Goal: Task Accomplishment & Management: Complete application form

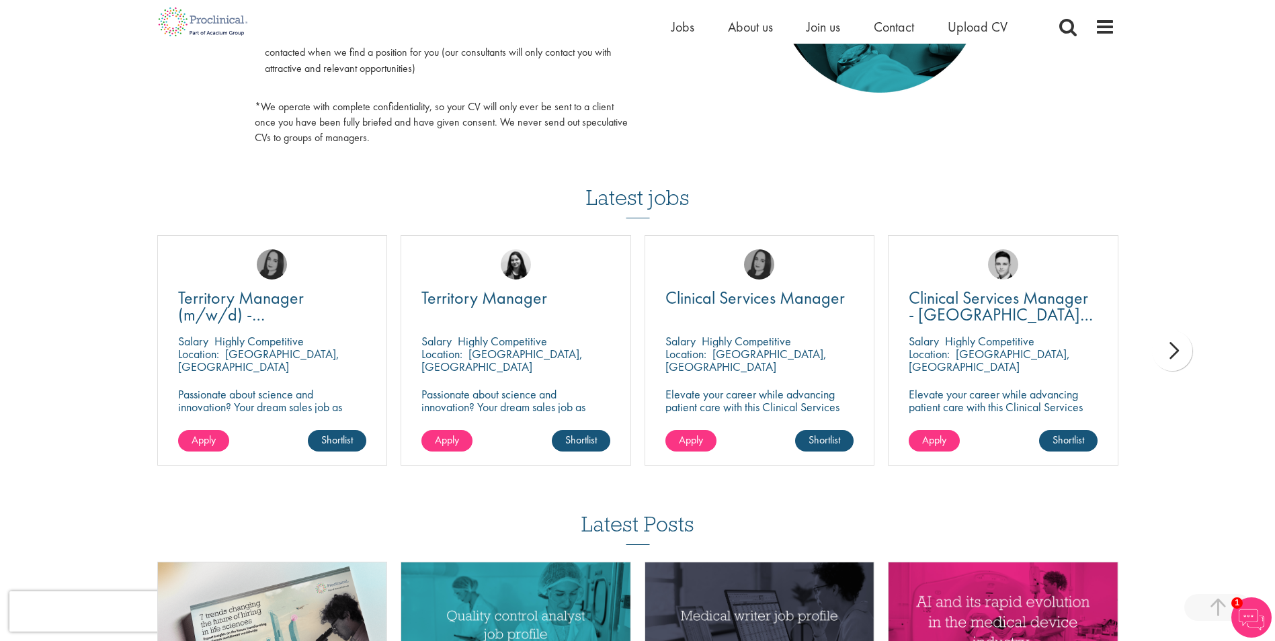
scroll to position [807, 0]
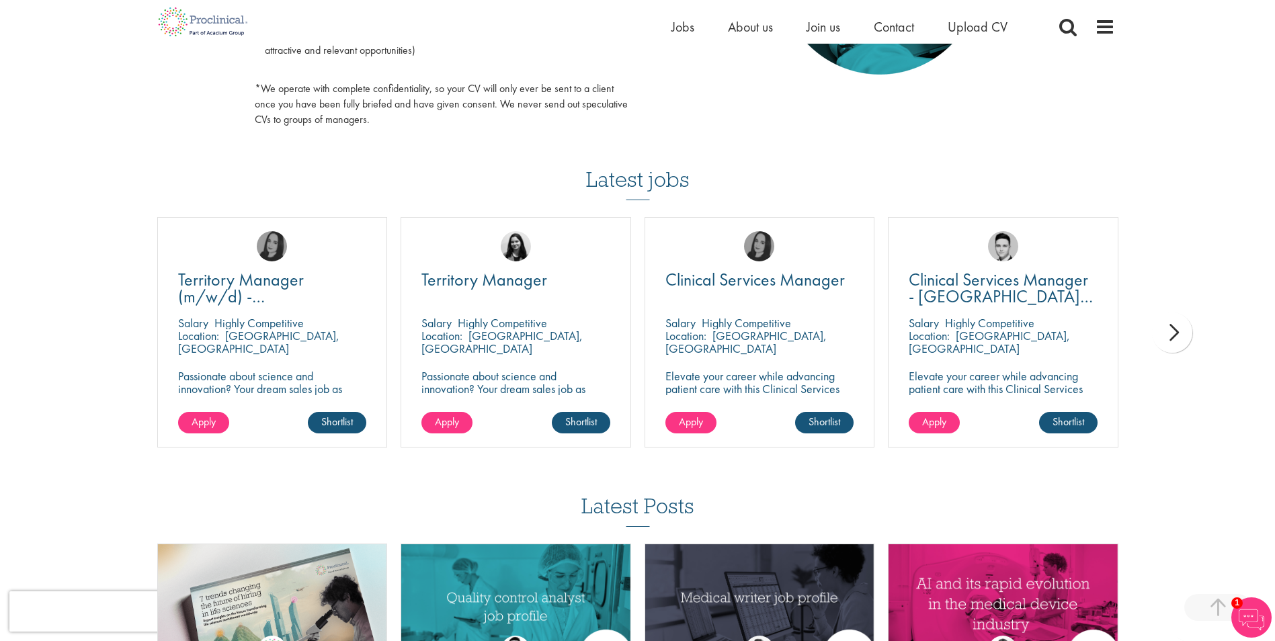
click at [995, 329] on div "next" at bounding box center [1172, 333] width 40 height 40
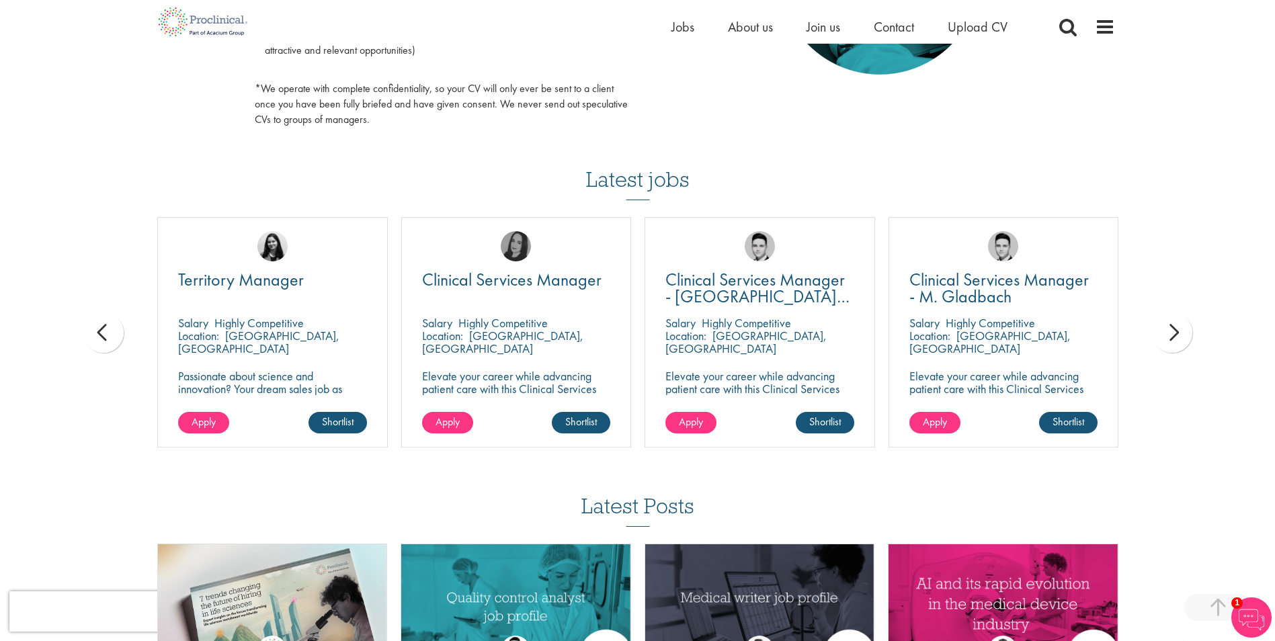
click at [995, 329] on div "next" at bounding box center [1172, 333] width 40 height 40
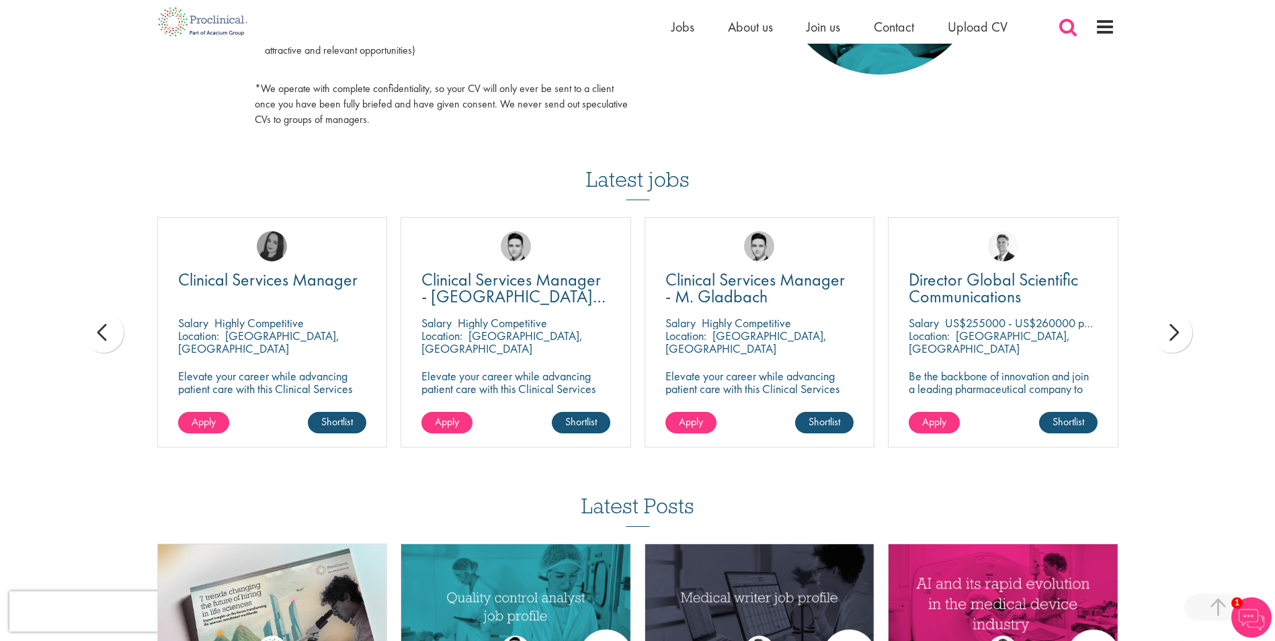
click at [995, 24] on span at bounding box center [1068, 27] width 20 height 20
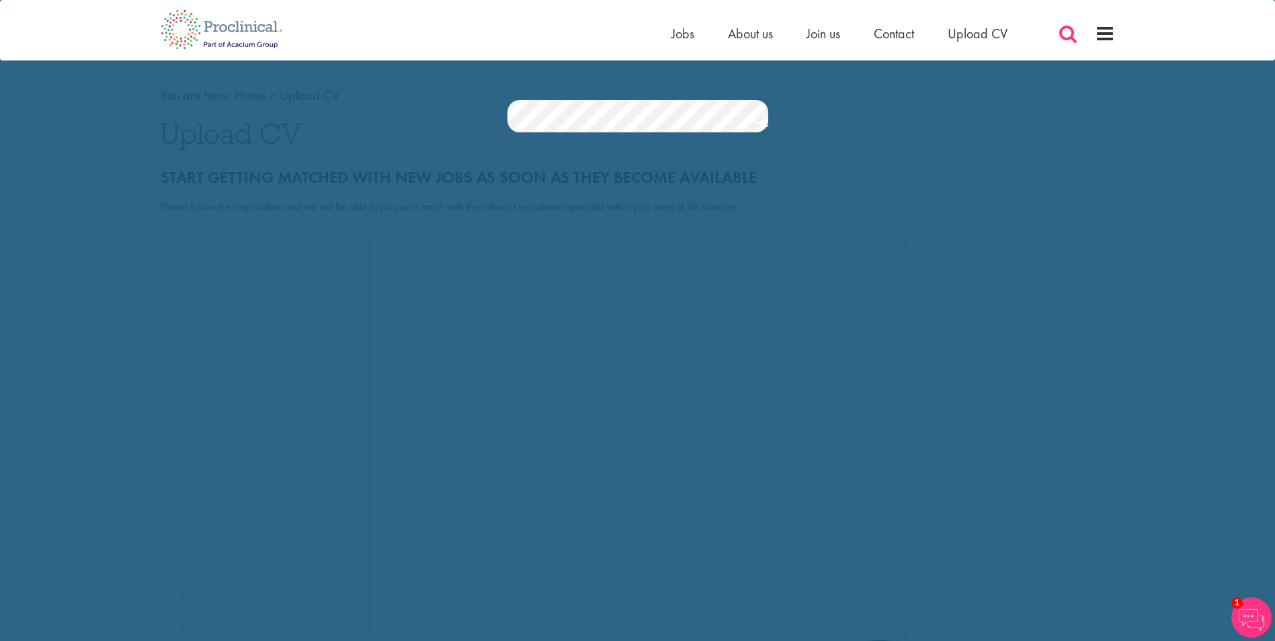
scroll to position [0, 0]
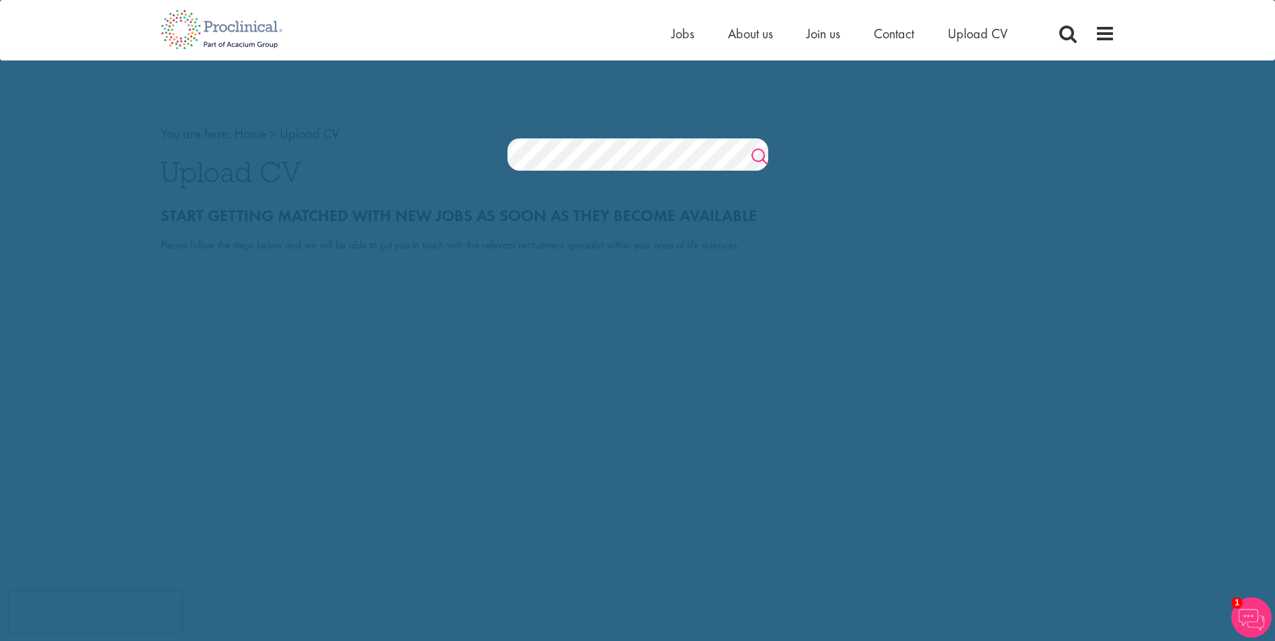
click at [755, 153] on link "Search" at bounding box center [759, 158] width 17 height 27
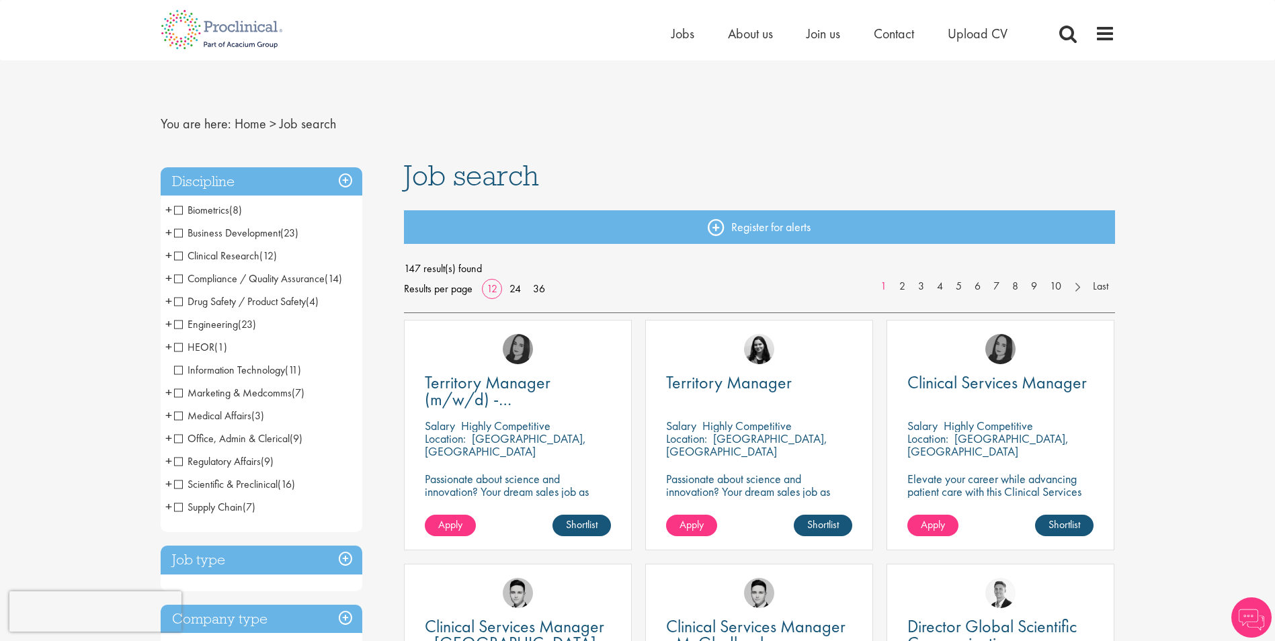
click at [190, 211] on span "Biometrics" at bounding box center [201, 210] width 55 height 14
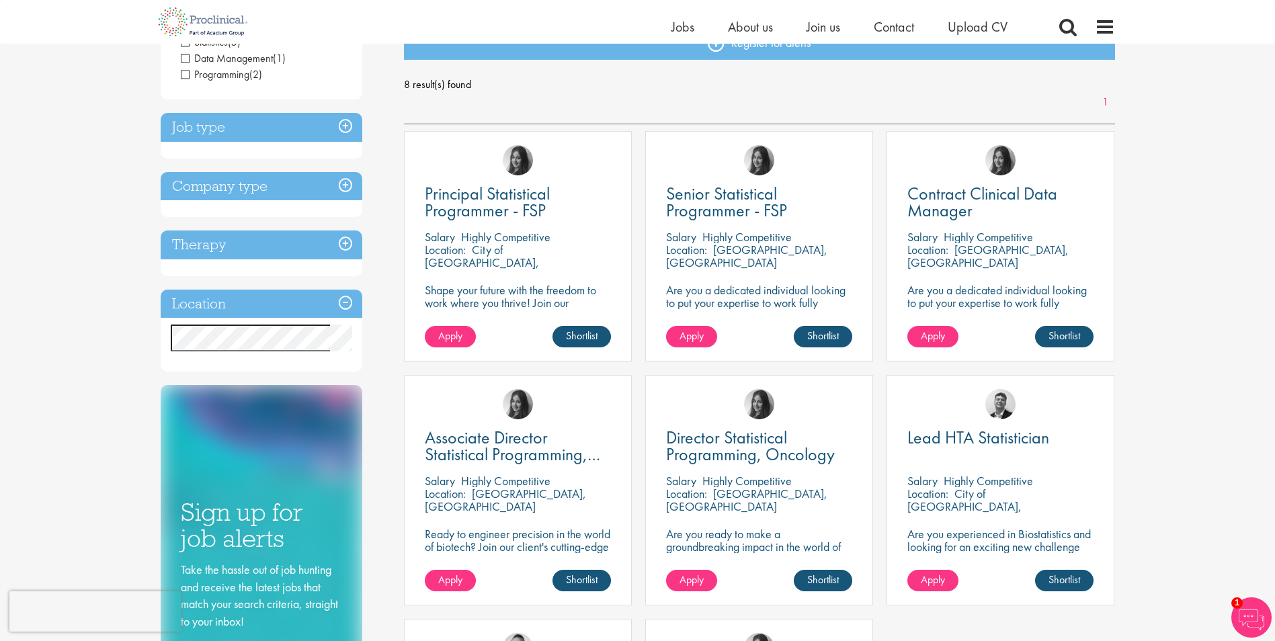
scroll to position [134, 0]
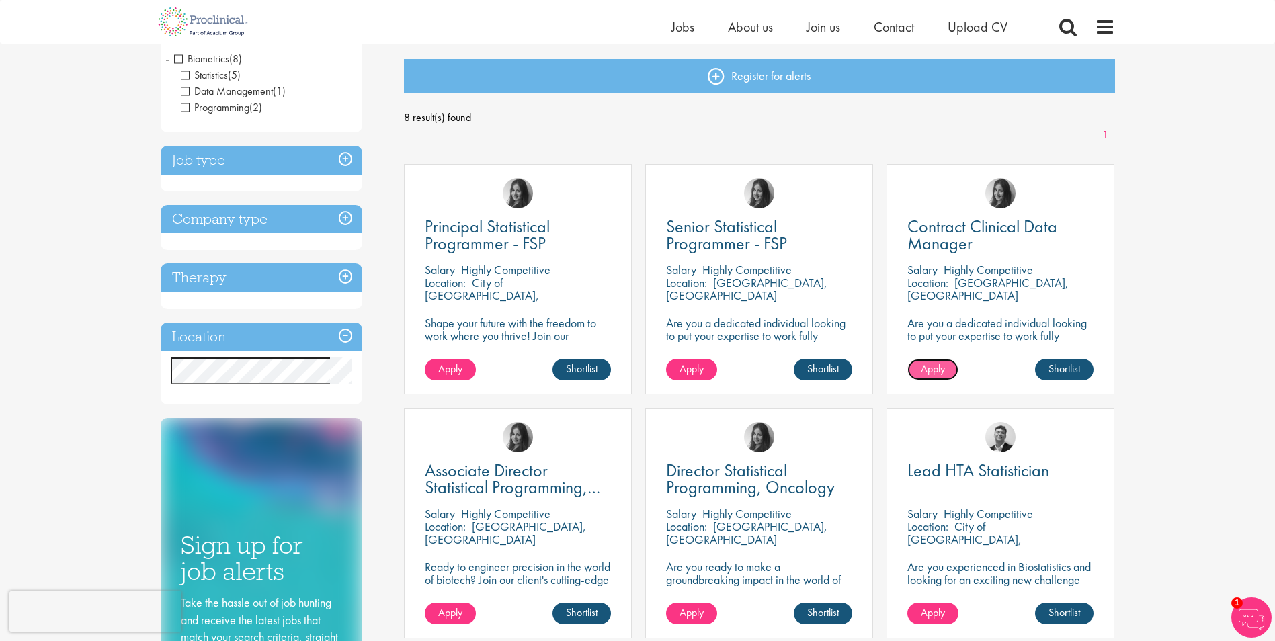
click at [937, 371] on span "Apply" at bounding box center [933, 369] width 24 height 14
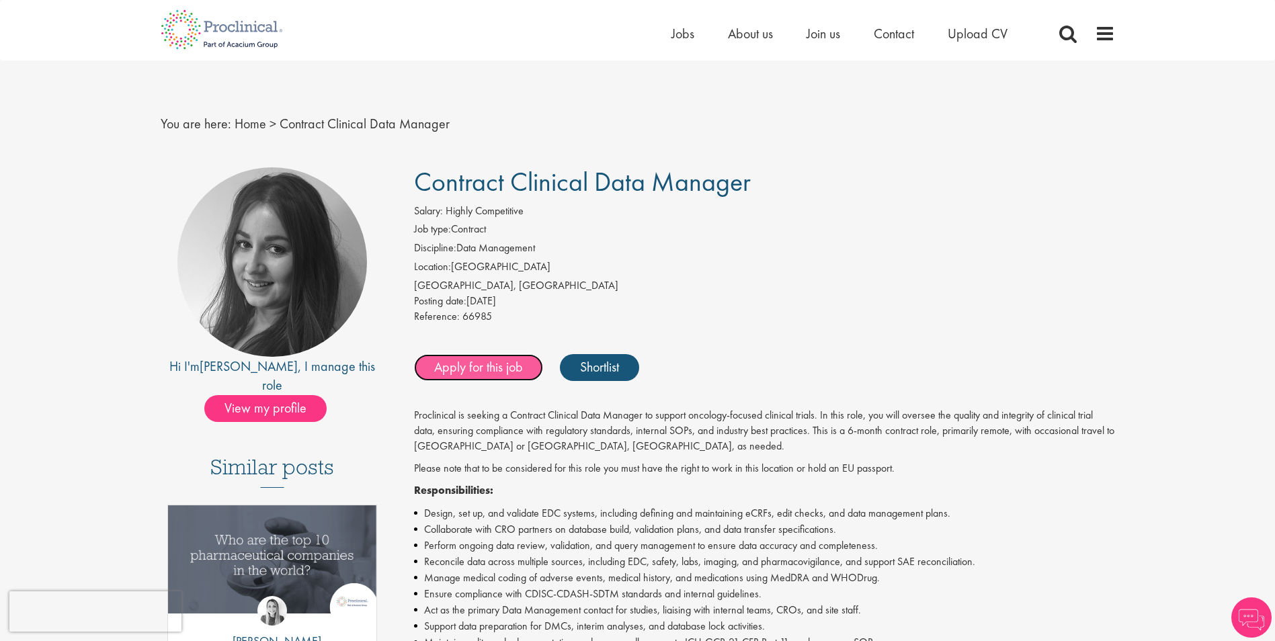
click at [485, 370] on link "Apply for this job" at bounding box center [478, 367] width 129 height 27
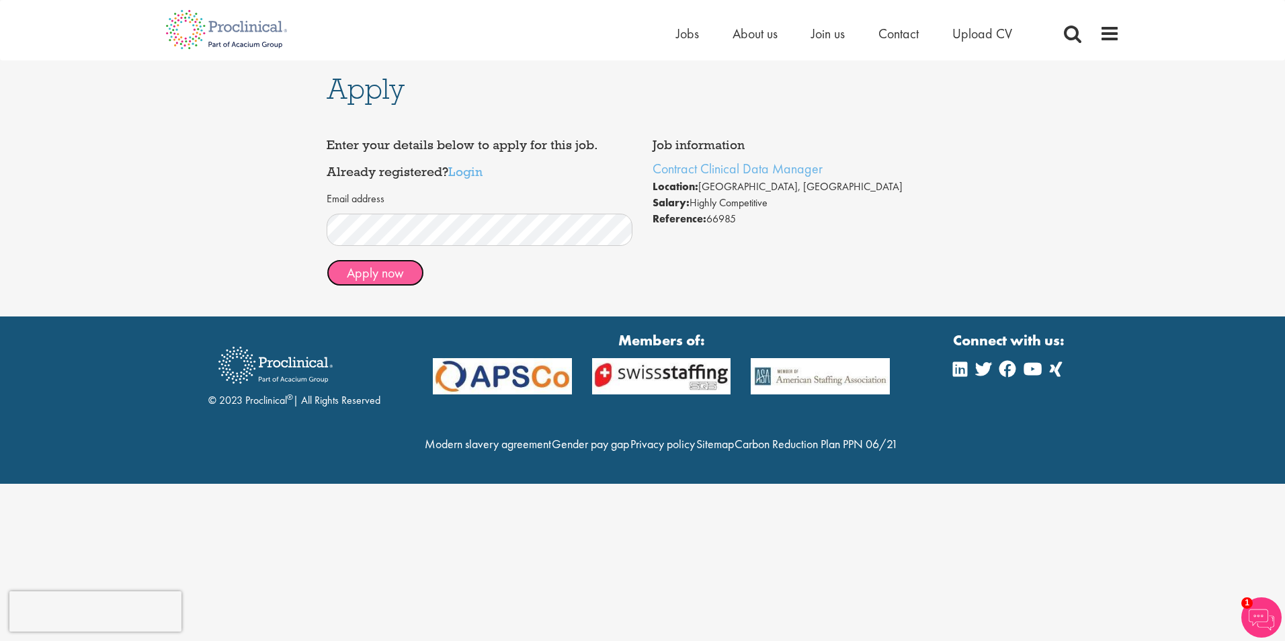
click at [382, 270] on button "Apply now" at bounding box center [375, 272] width 97 height 27
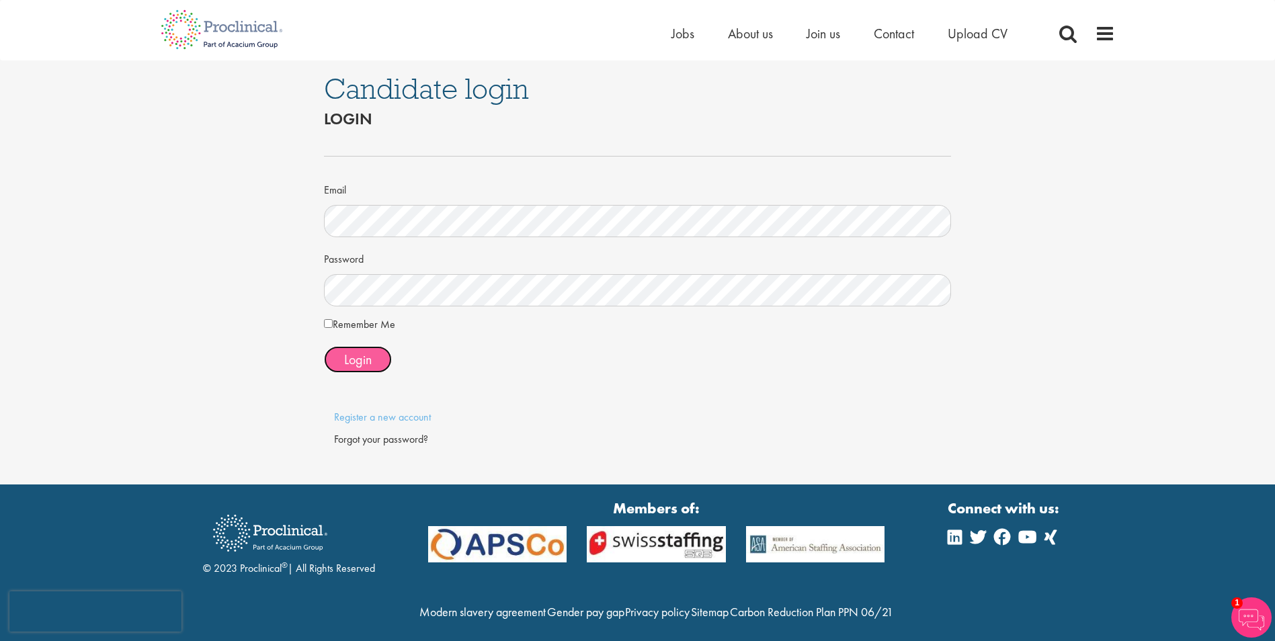
click at [355, 354] on span "Login" at bounding box center [358, 359] width 28 height 17
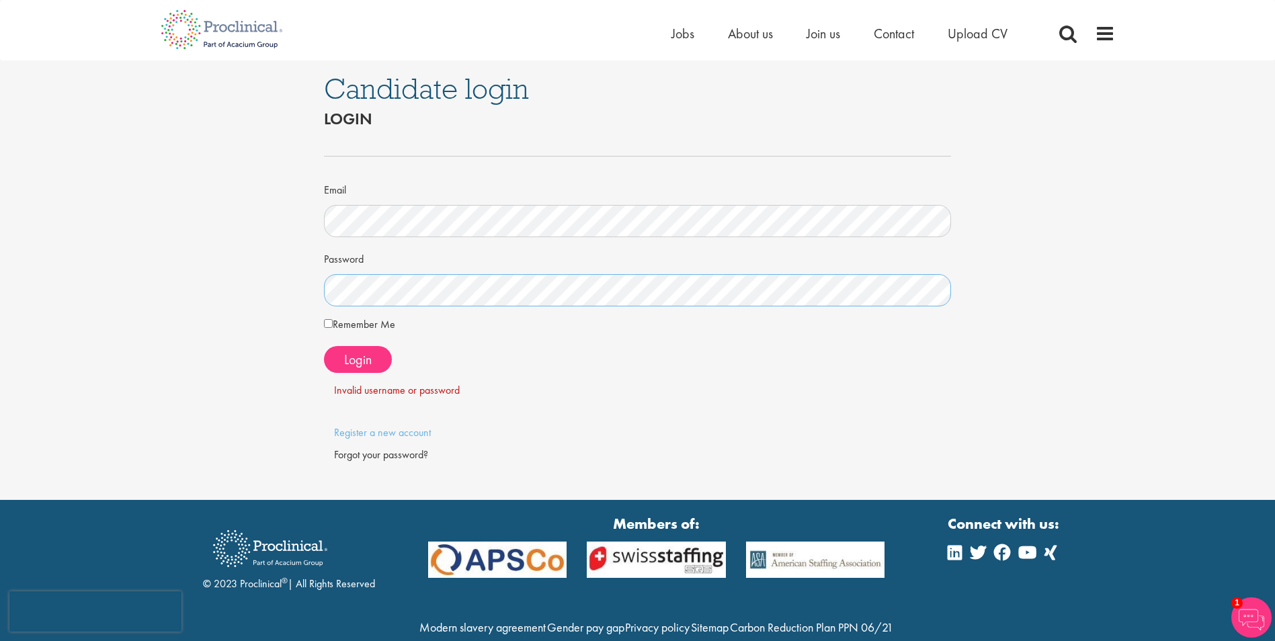
click at [297, 296] on div "Candidate login Login Email Password Remember Me" at bounding box center [637, 280] width 1295 height 440
click at [364, 366] on span "Login" at bounding box center [358, 359] width 28 height 17
click at [388, 432] on link "Register a new account" at bounding box center [382, 432] width 97 height 14
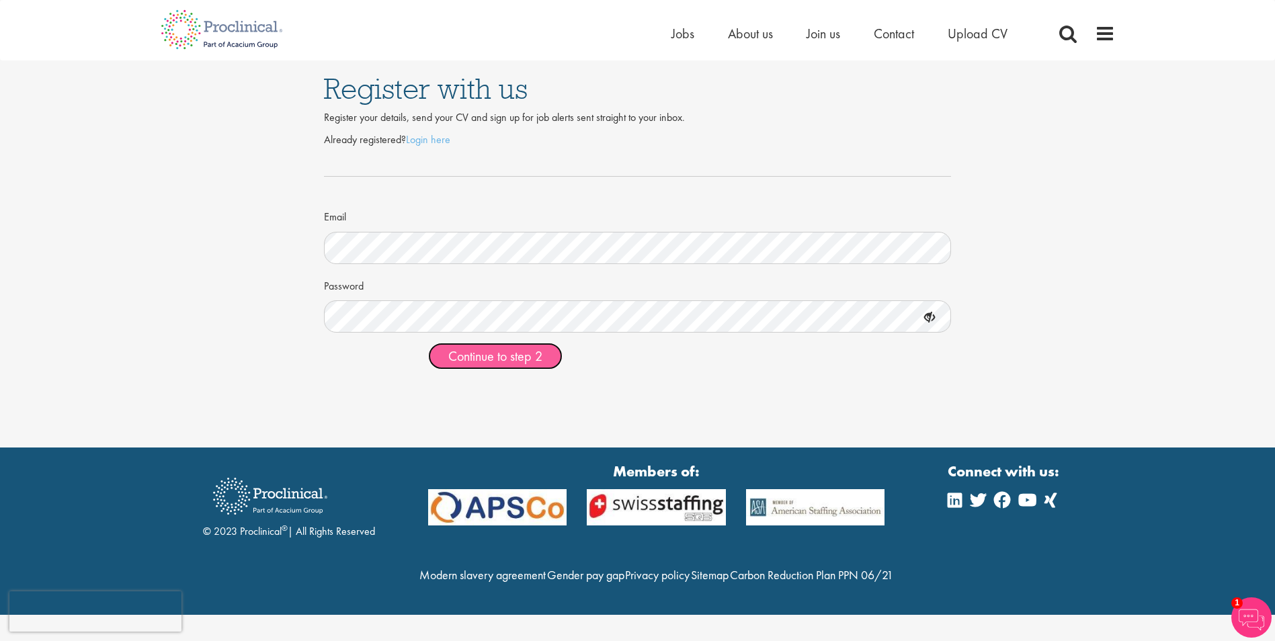
click at [509, 360] on span "Continue to step 2" at bounding box center [495, 355] width 94 height 17
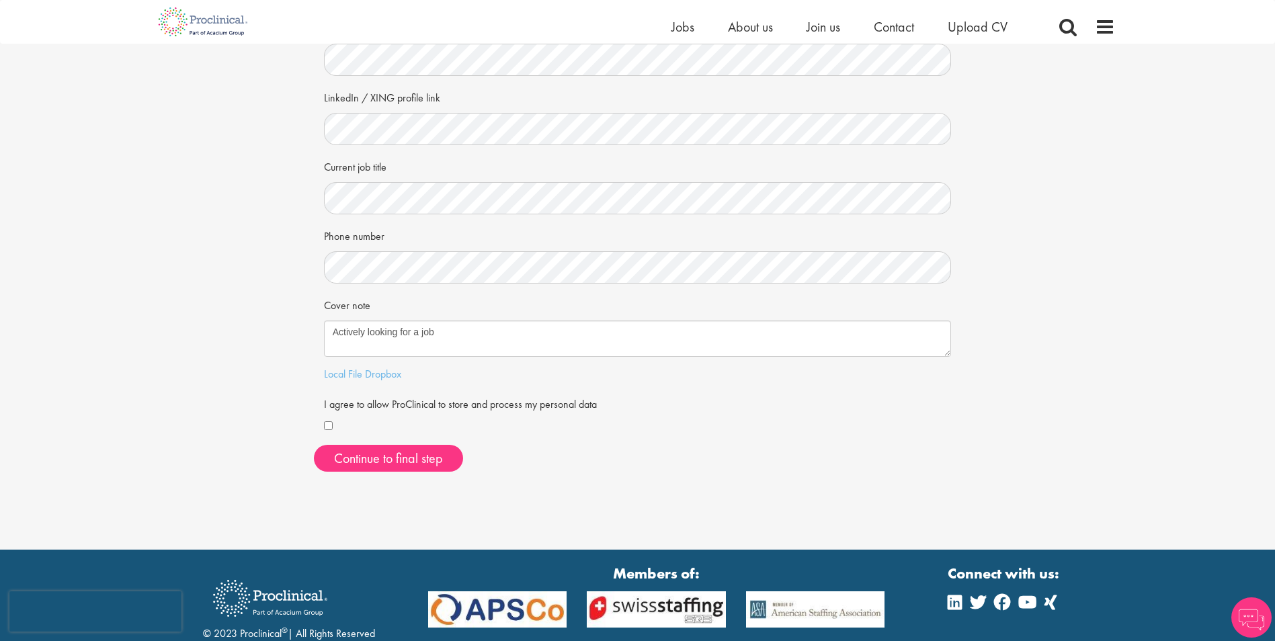
scroll to position [202, 0]
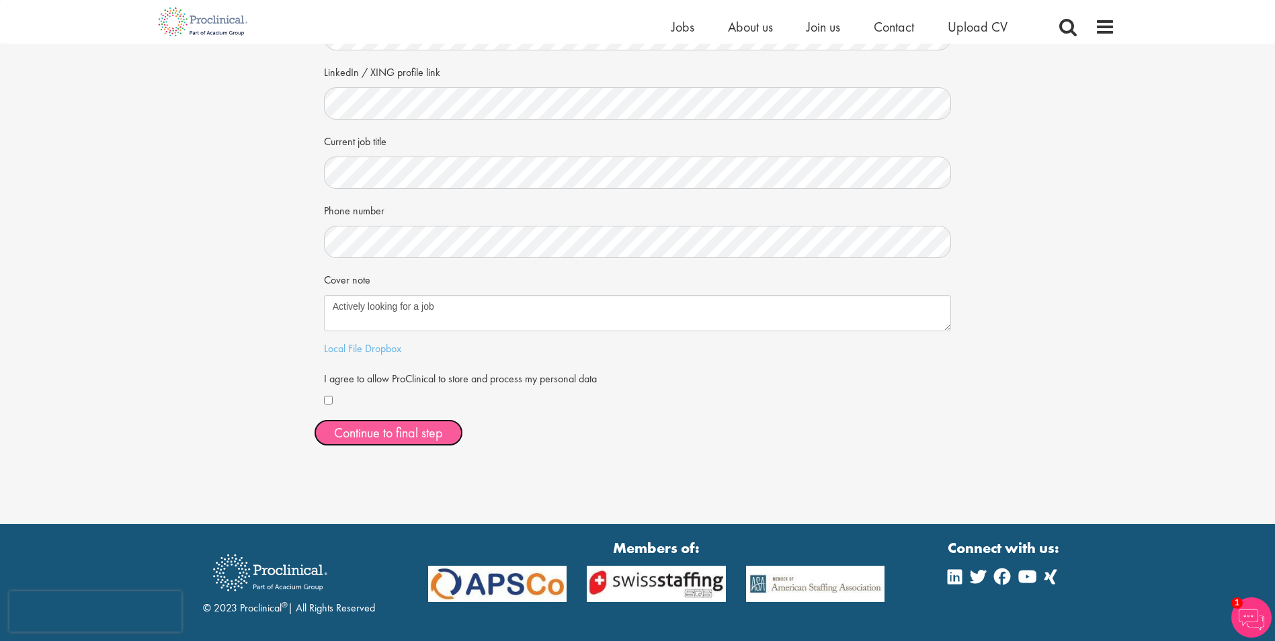
click at [344, 438] on button "Continue to final step" at bounding box center [388, 432] width 149 height 27
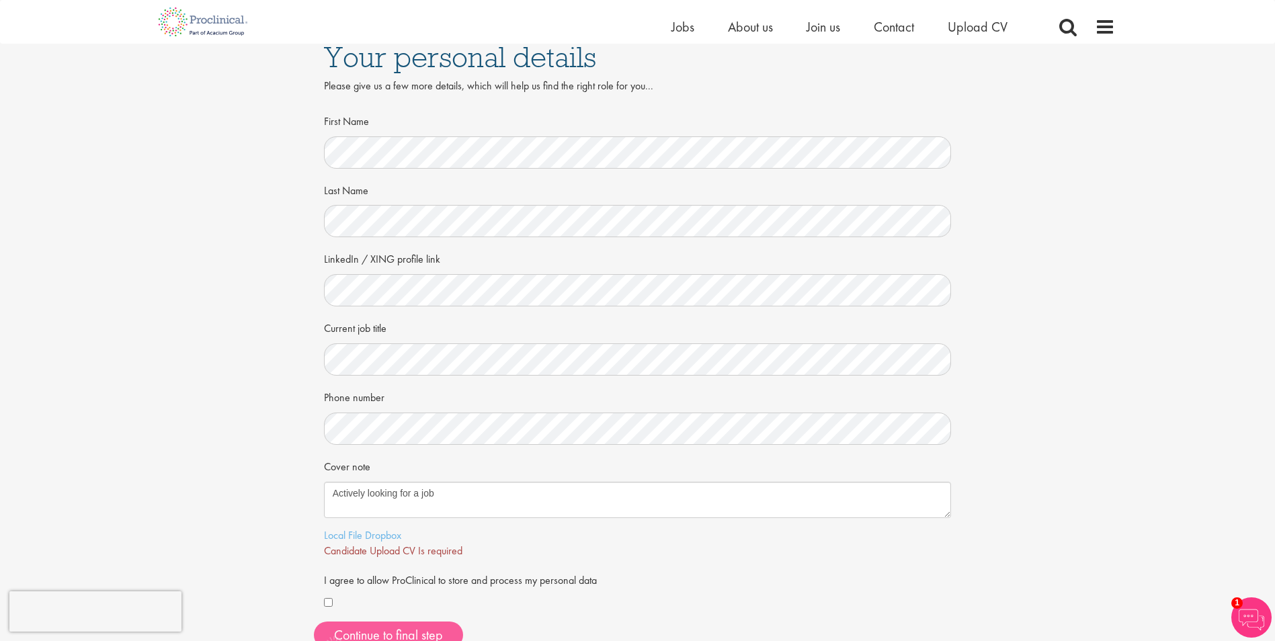
scroll to position [0, 0]
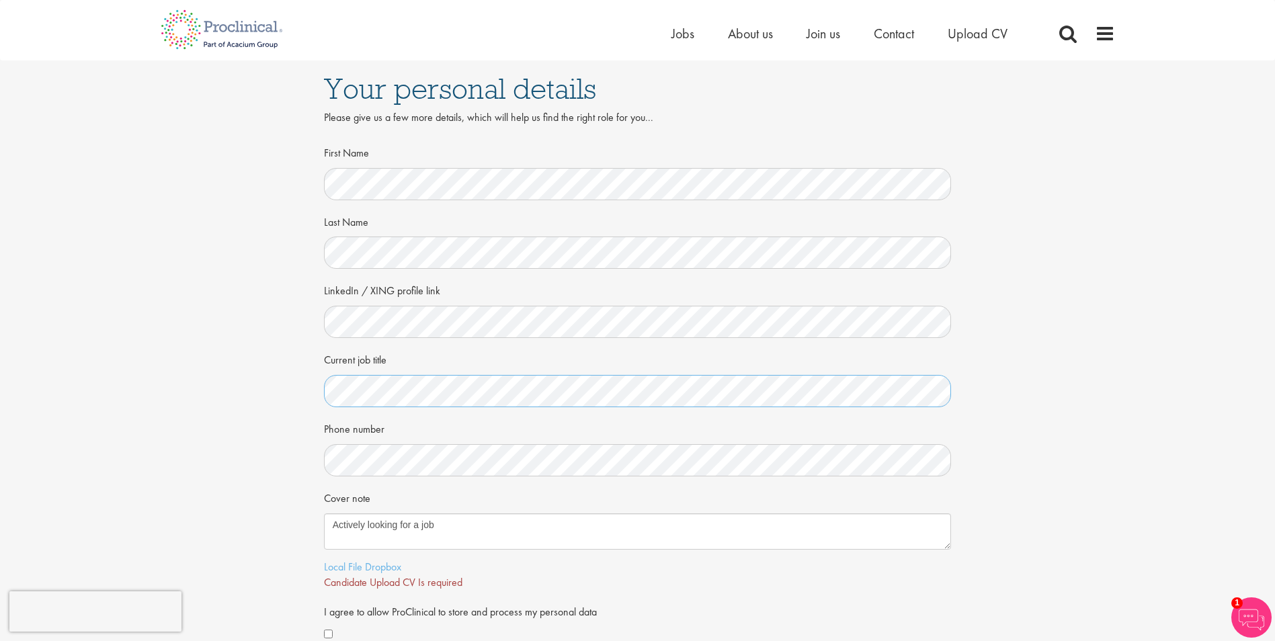
click at [301, 392] on div "Your personal details Please give us a few more details, which will help us fin…" at bounding box center [637, 375] width 1295 height 630
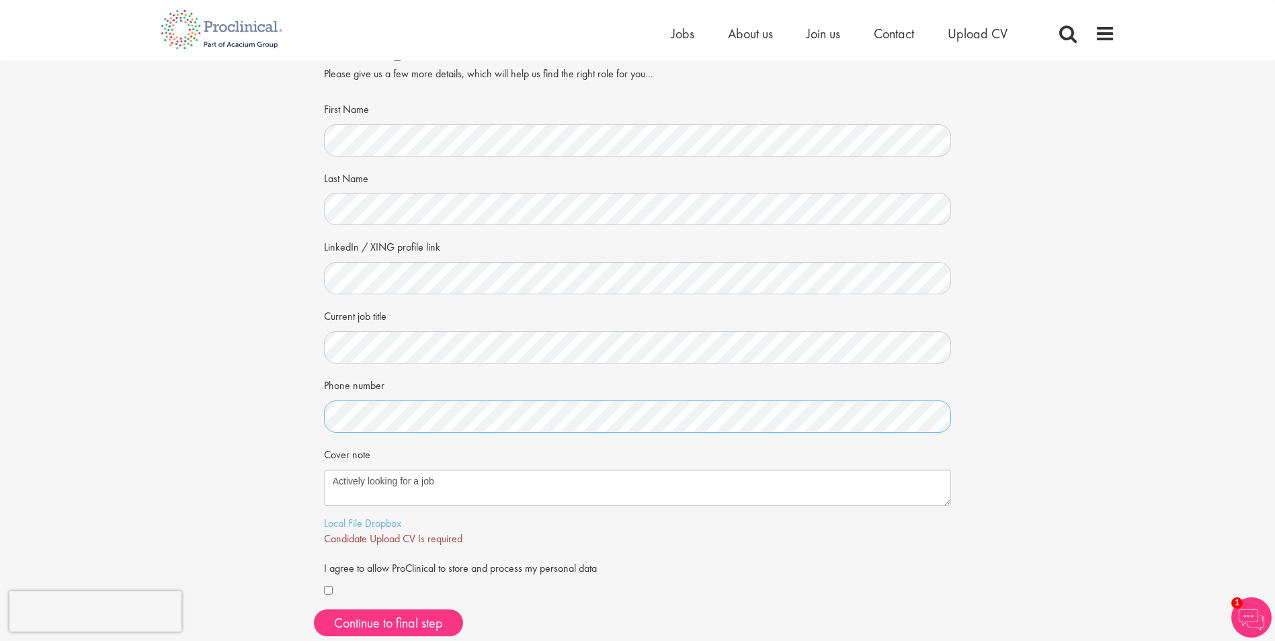
scroll to position [67, 0]
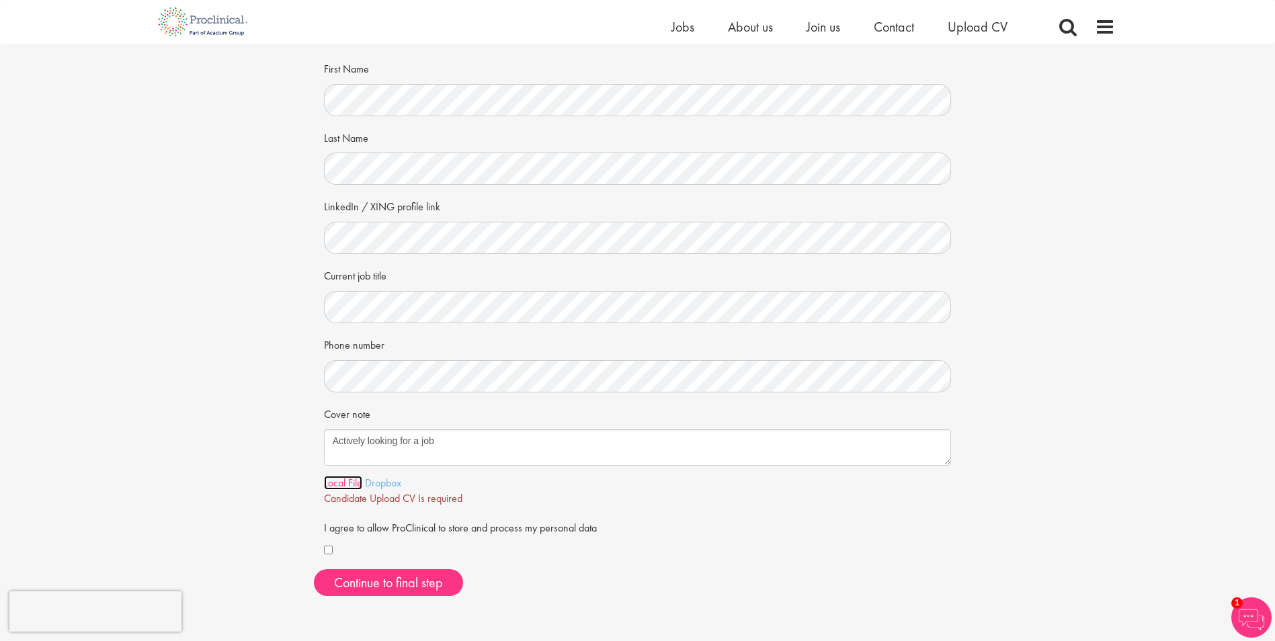
click at [342, 483] on link "Local File" at bounding box center [343, 483] width 38 height 14
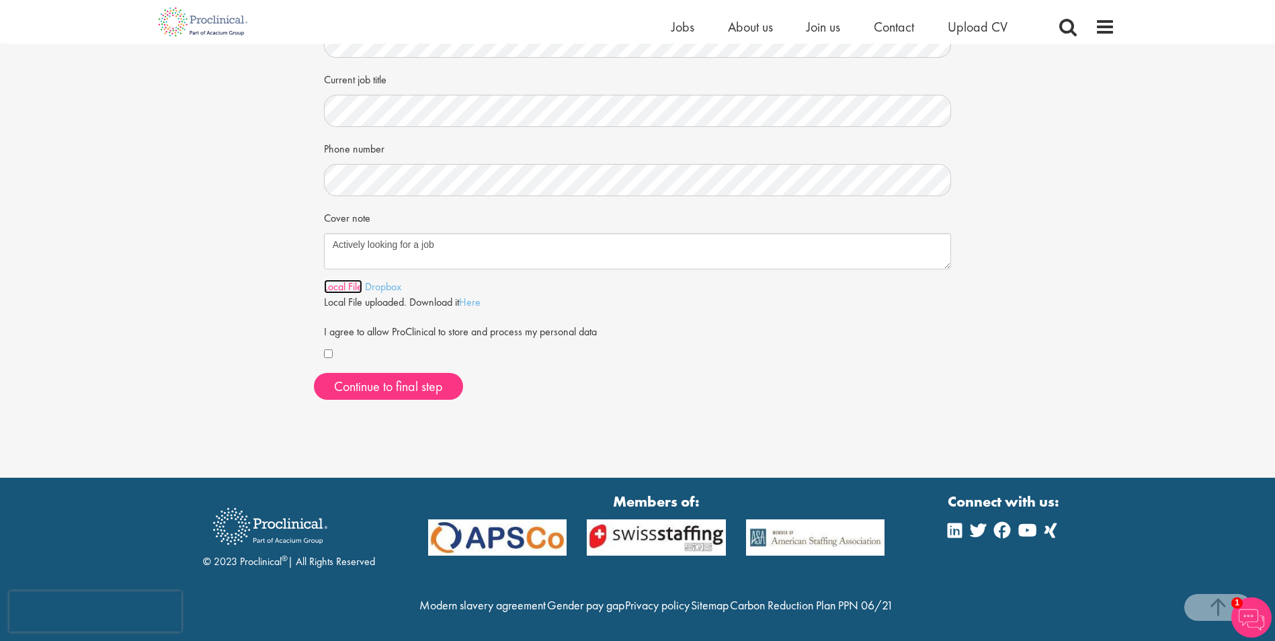
scroll to position [269, 0]
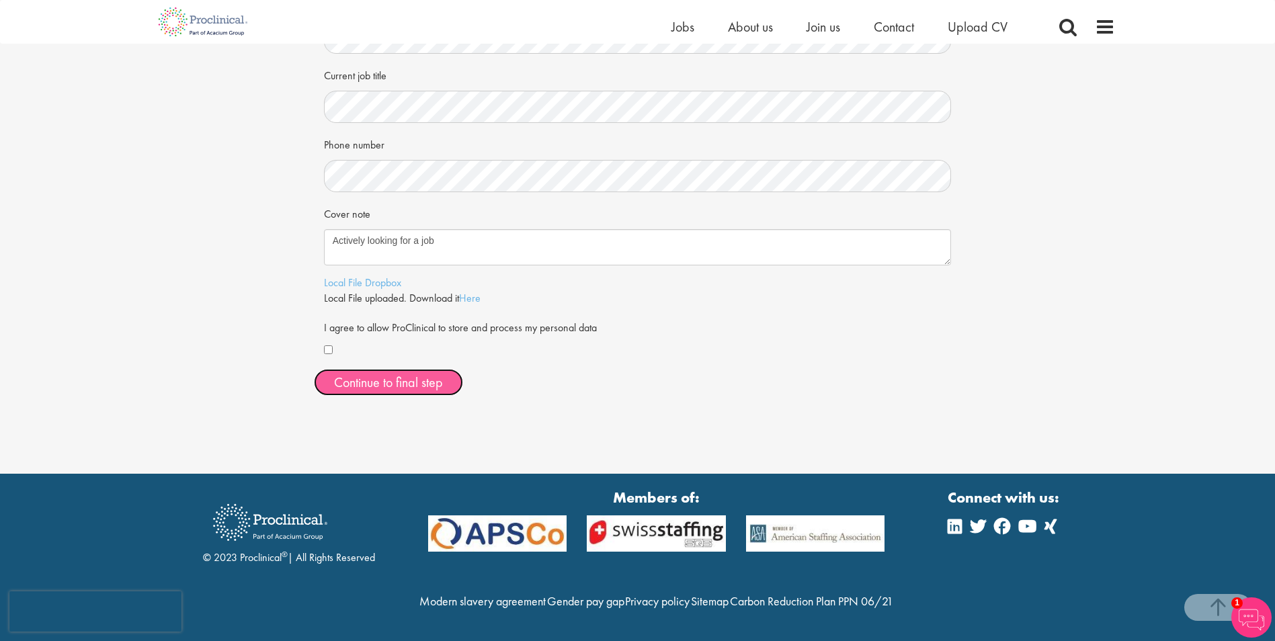
click at [423, 384] on span "Continue to final step" at bounding box center [388, 382] width 109 height 17
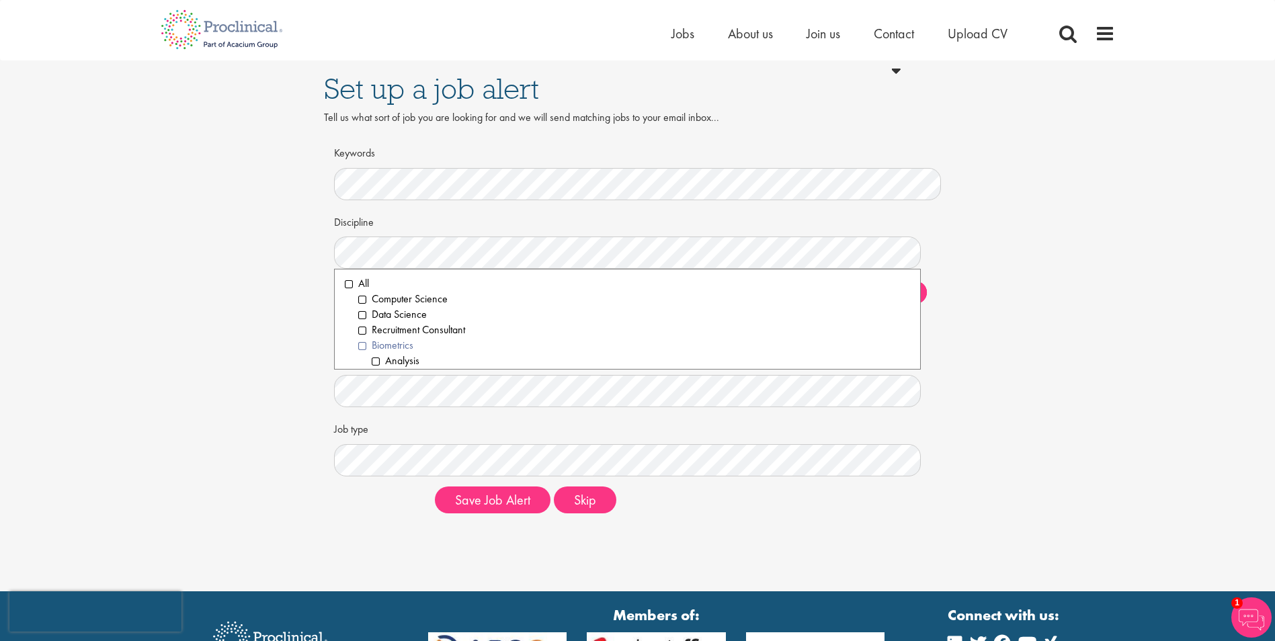
click at [364, 346] on li "Biometrics" at bounding box center [634, 345] width 552 height 15
click at [248, 321] on div "Set up a job alert Tell us what sort of job you are looking for and we will sen…" at bounding box center [637, 292] width 1295 height 464
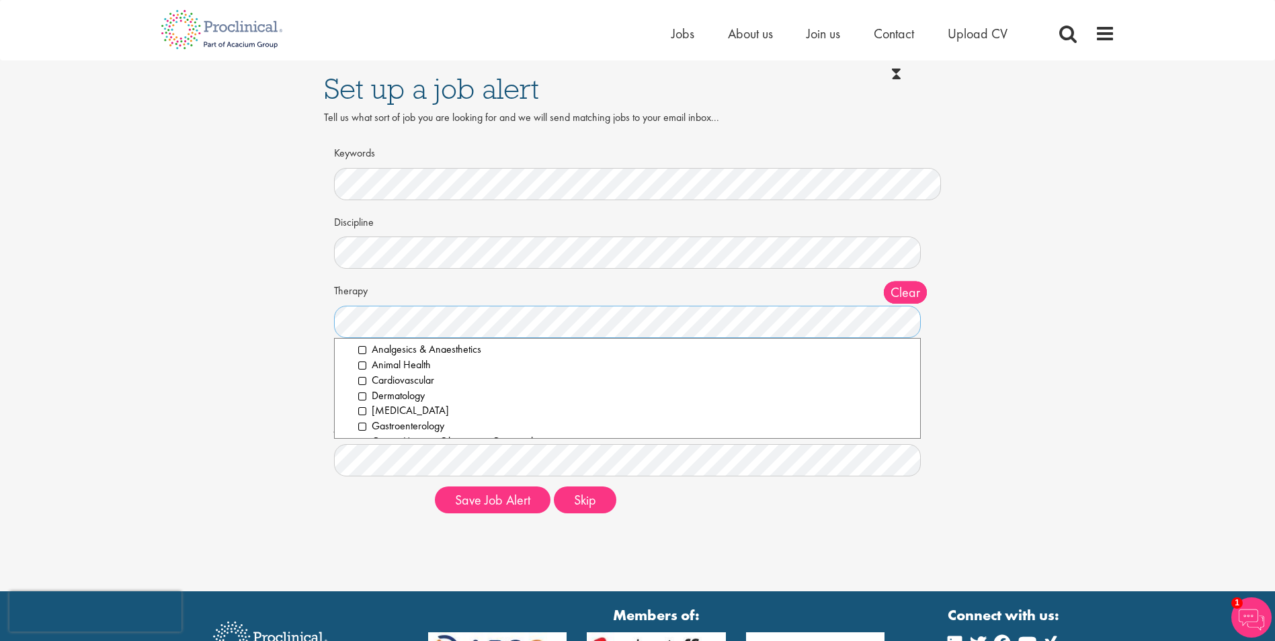
scroll to position [0, 0]
click at [350, 353] on li "All" at bounding box center [628, 352] width 566 height 15
click at [263, 352] on div "Set up a job alert Tell us what sort of job you are looking for and we will sen…" at bounding box center [637, 292] width 1295 height 464
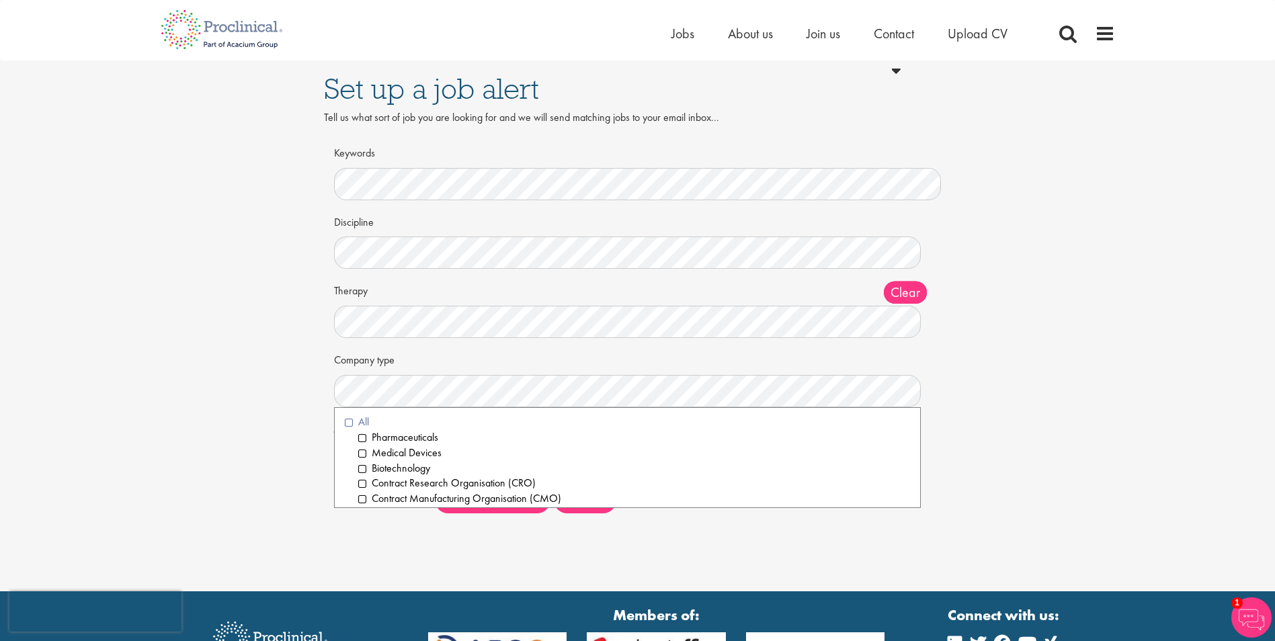
click at [350, 423] on li "All" at bounding box center [628, 422] width 566 height 15
click at [231, 405] on div "Set up a job alert Tell us what sort of job you are looking for and we will sen…" at bounding box center [637, 292] width 1295 height 464
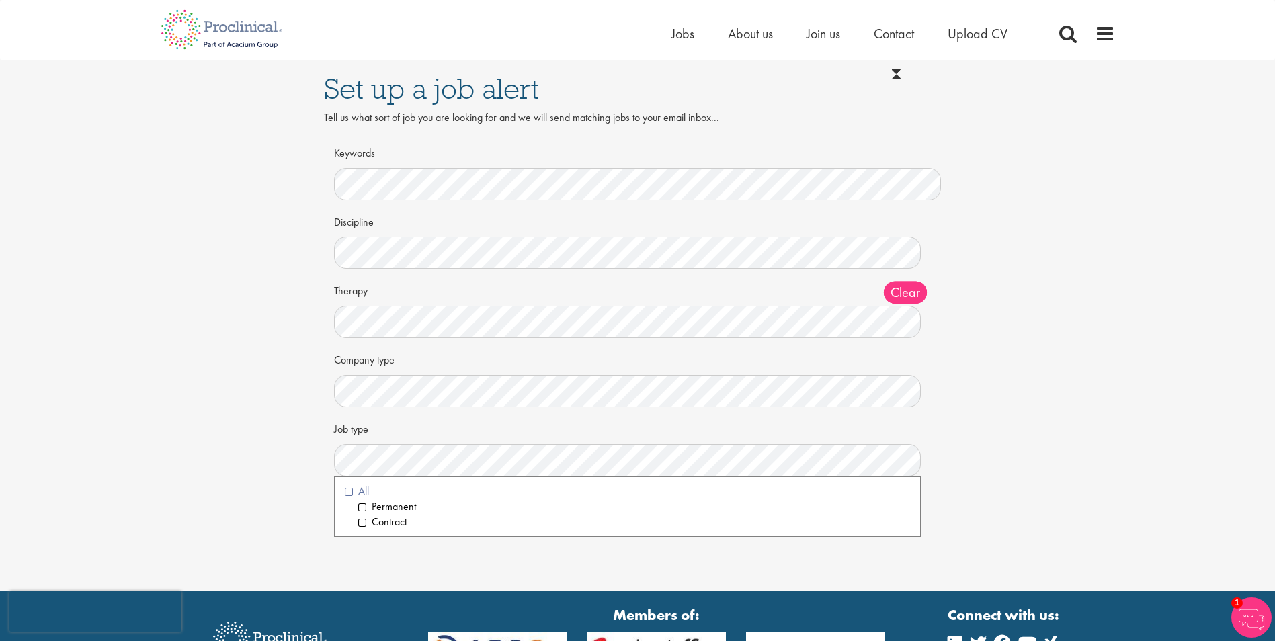
click at [346, 497] on li "All" at bounding box center [628, 491] width 566 height 15
click at [268, 496] on div "Set up a job alert Tell us what sort of job you are looking for and we will sen…" at bounding box center [637, 292] width 1295 height 464
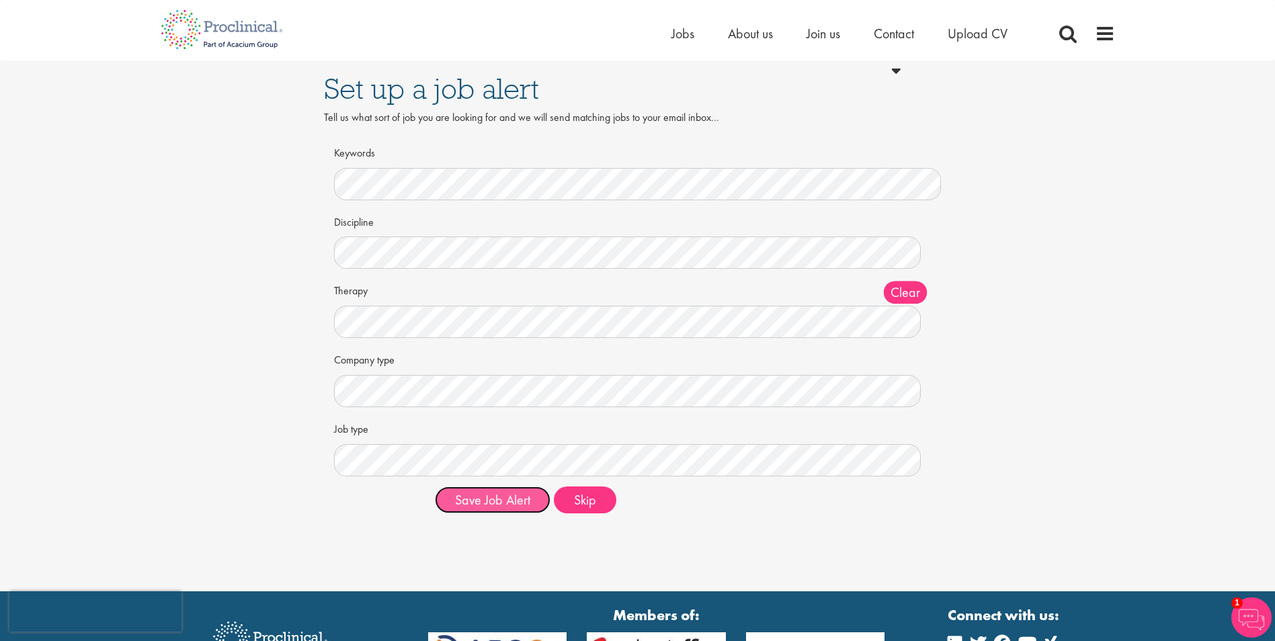
click at [477, 502] on button "Save Job Alert" at bounding box center [493, 500] width 116 height 27
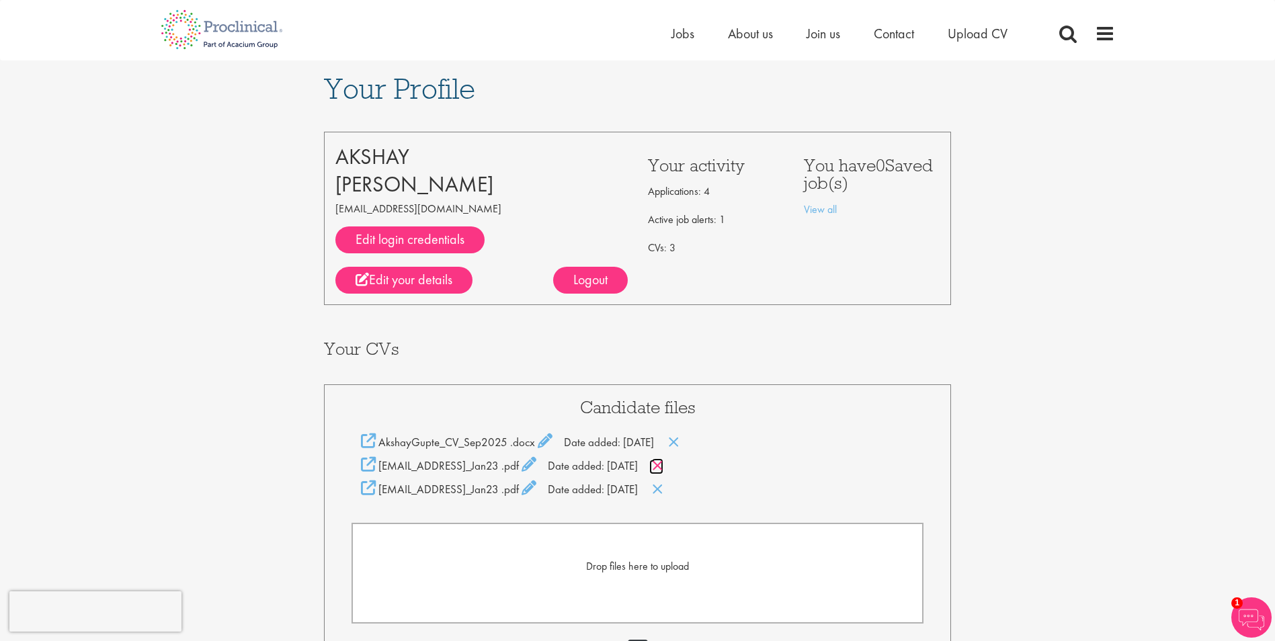
click at [663, 466] on icon at bounding box center [657, 465] width 11 height 15
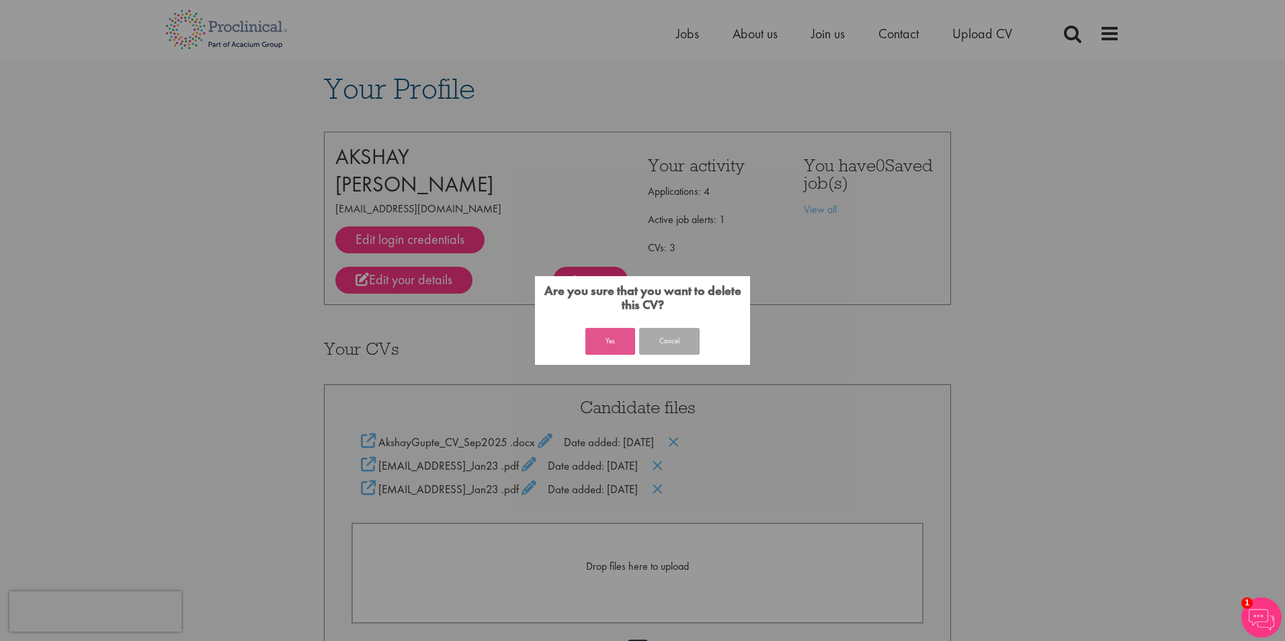
click at [612, 345] on button "Yes" at bounding box center [610, 341] width 50 height 27
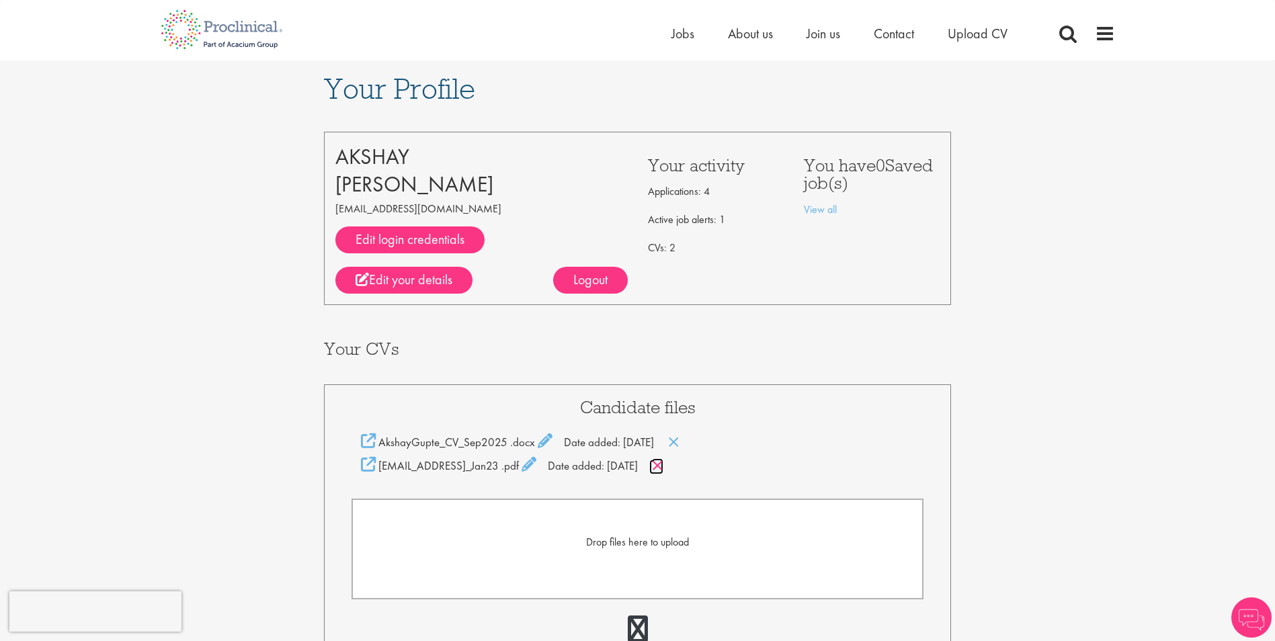
click at [663, 464] on icon at bounding box center [657, 465] width 11 height 15
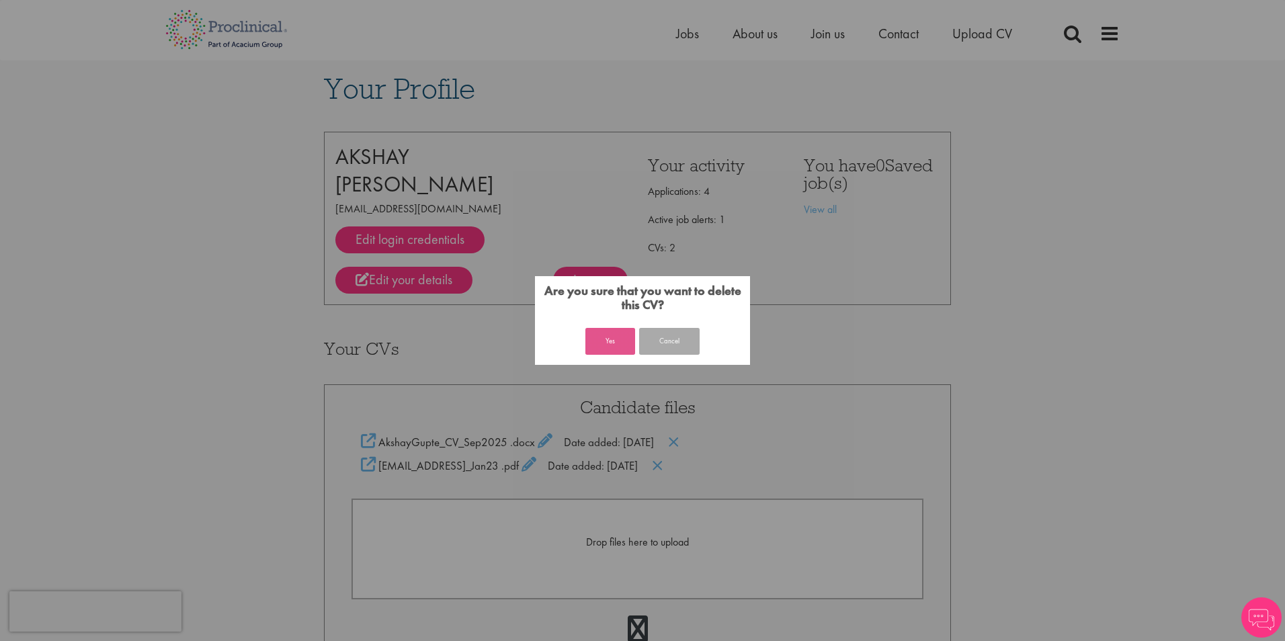
click at [614, 349] on button "Yes" at bounding box center [610, 341] width 50 height 27
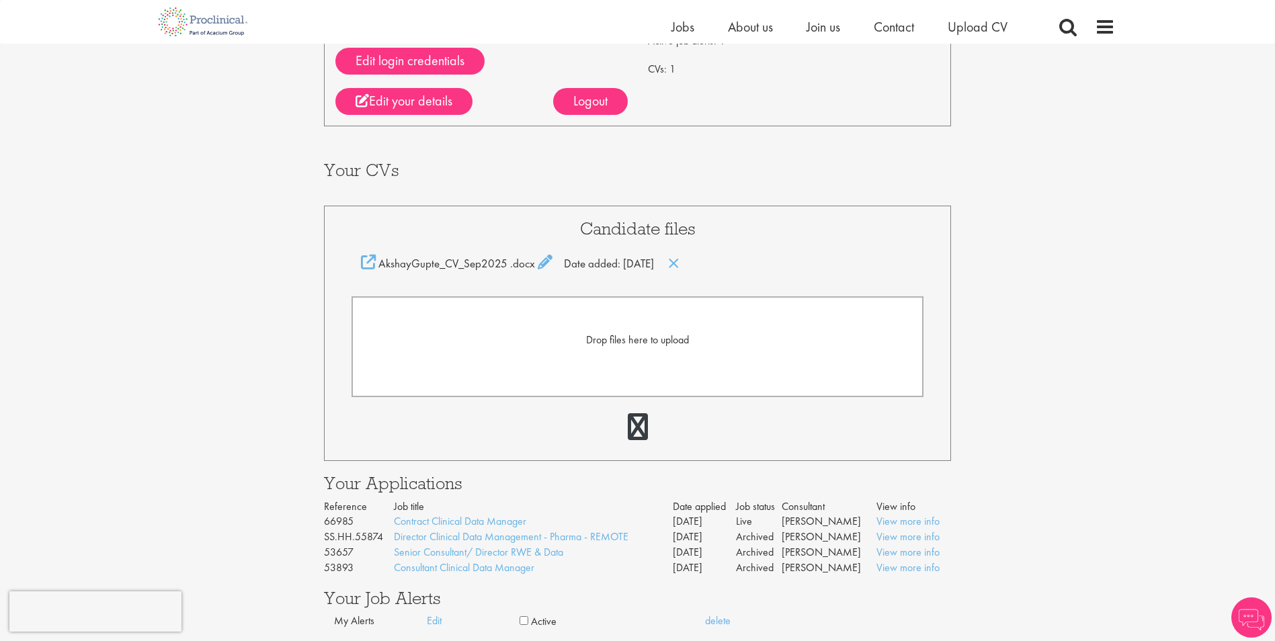
scroll to position [202, 0]
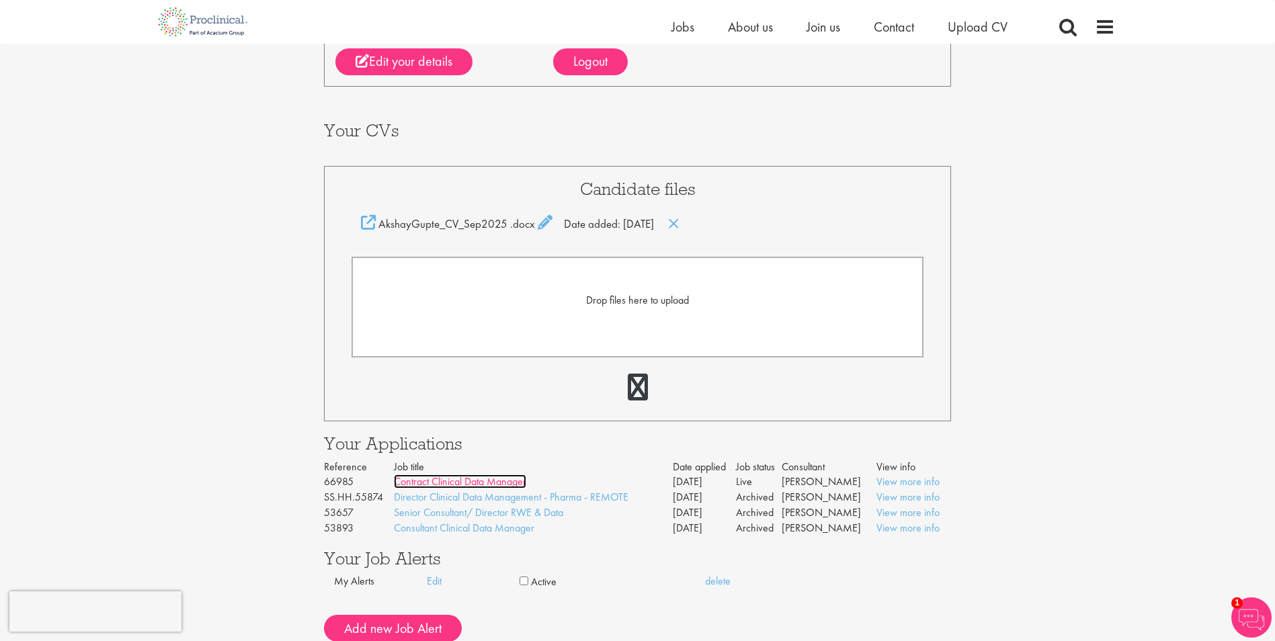
click at [458, 484] on link "Contract Clinical Data Manager" at bounding box center [460, 482] width 132 height 14
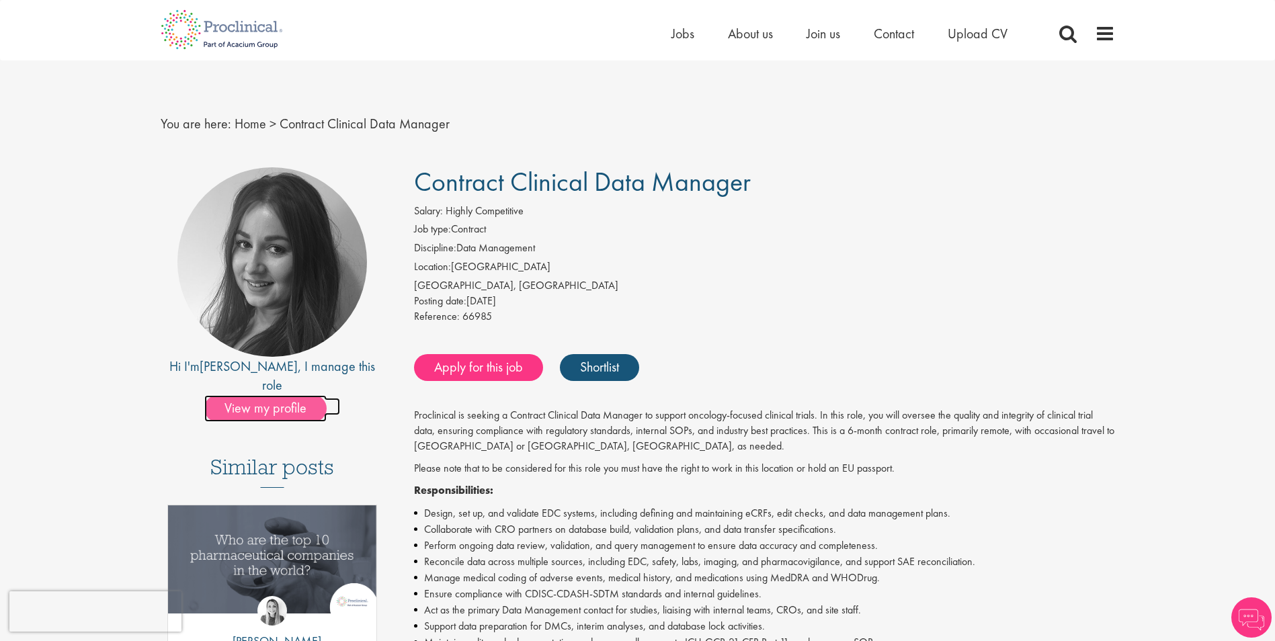
click at [268, 395] on span "View my profile" at bounding box center [265, 408] width 122 height 27
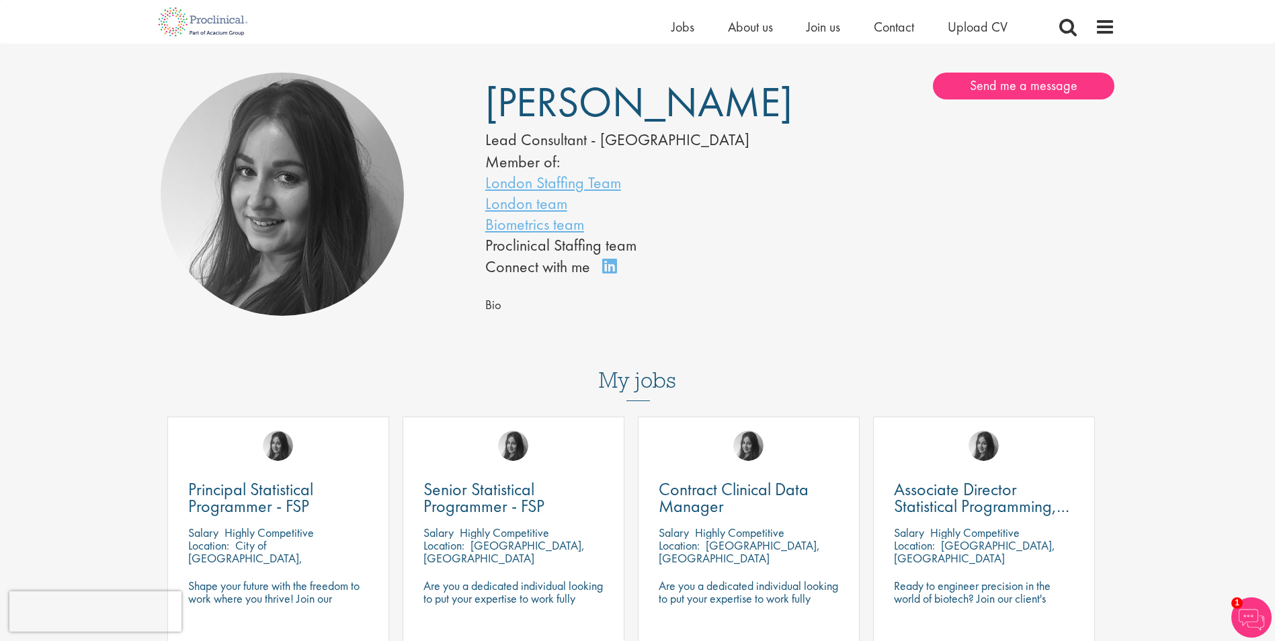
scroll to position [67, 0]
